Goal: Task Accomplishment & Management: Use online tool/utility

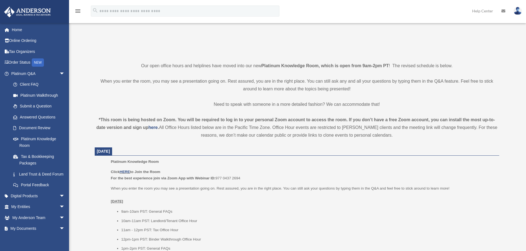
scroll to position [110, 0]
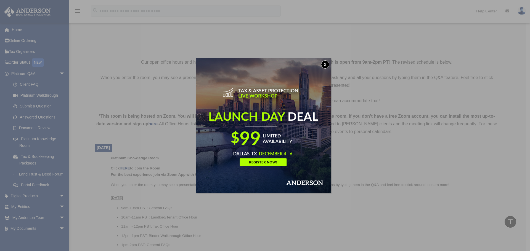
click at [327, 65] on button "x" at bounding box center [325, 64] width 8 height 8
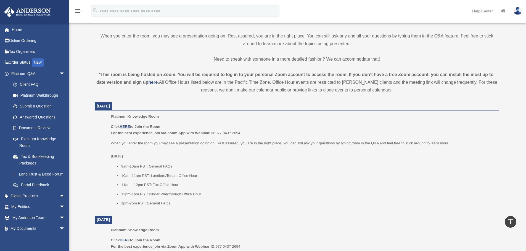
scroll to position [166, 0]
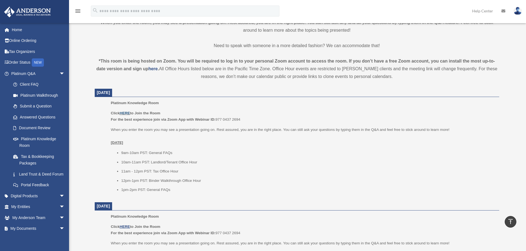
click at [126, 113] on link "HERE" at bounding box center [125, 113] width 10 height 4
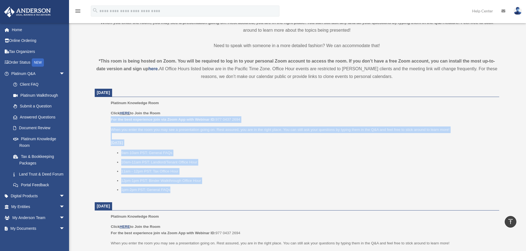
drag, startPoint x: 111, startPoint y: 119, endPoint x: 266, endPoint y: 186, distance: 168.6
click at [266, 186] on div "Click HERE to Join the Room For the best experience join via Zoom App with Webi…" at bounding box center [303, 151] width 384 height 83
copy div "For the best experience join via Zoom App with Webinar ID: 977 0437 2694 When y…"
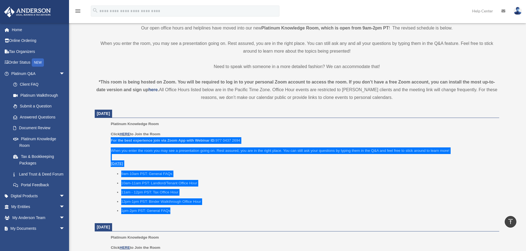
scroll to position [110, 0]
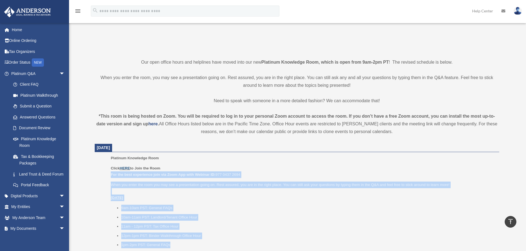
click at [126, 168] on link "HERE" at bounding box center [125, 168] width 10 height 4
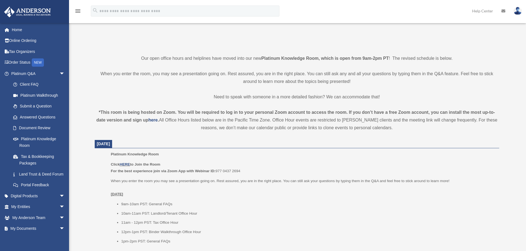
scroll to position [110, 0]
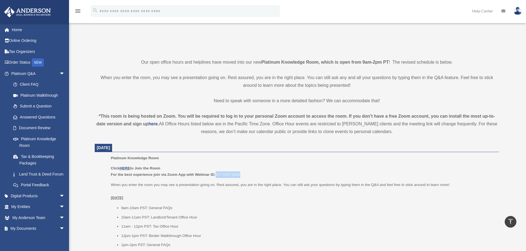
drag, startPoint x: 216, startPoint y: 175, endPoint x: 246, endPoint y: 175, distance: 29.5
click at [246, 175] on p "Click HERE to Join the Room For the best experience join via Zoom App with Webi…" at bounding box center [303, 171] width 384 height 13
copy p "977 0437 2694"
